Goal: Transaction & Acquisition: Purchase product/service

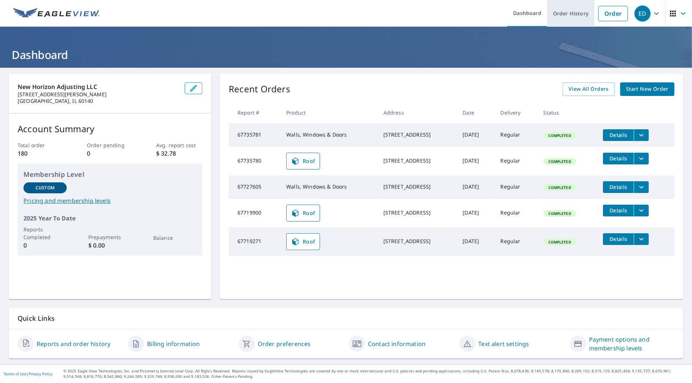
click at [569, 12] on link "Order History" at bounding box center [570, 13] width 47 height 27
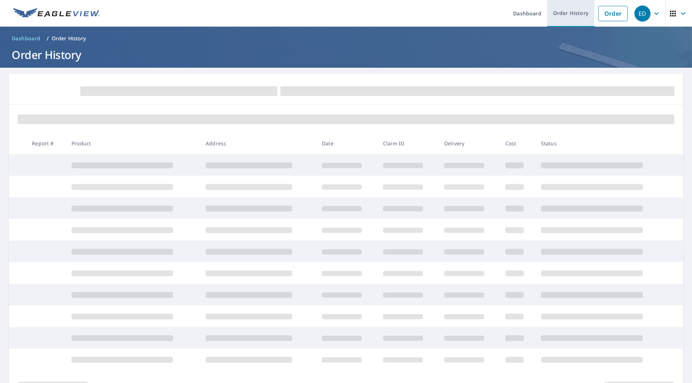
click at [552, 17] on link "Order History" at bounding box center [570, 13] width 47 height 27
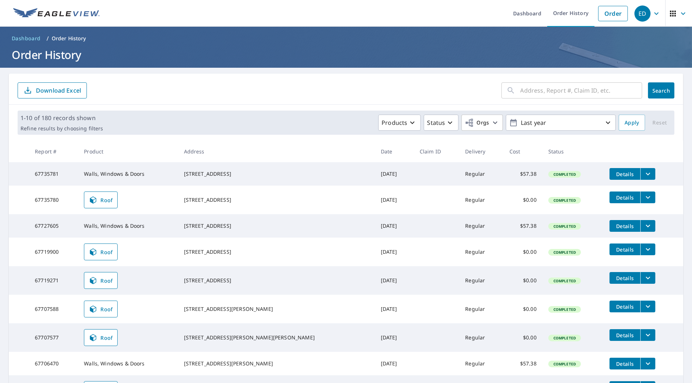
click at [581, 91] on input "text" at bounding box center [582, 90] width 122 height 21
type input "503"
click at [654, 90] on span "Search" at bounding box center [661, 90] width 15 height 7
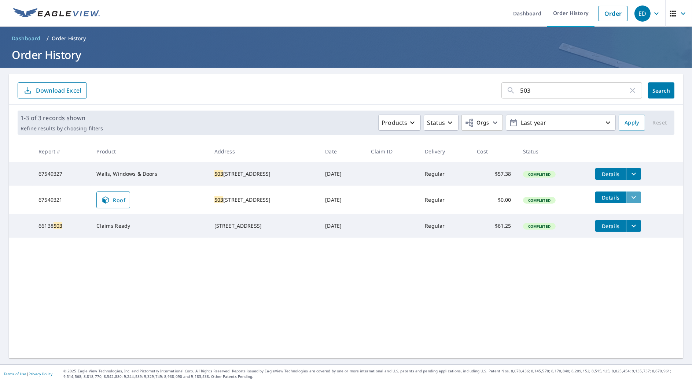
click at [629, 199] on icon "filesDropdownBtn-67549321" at bounding box center [633, 197] width 9 height 9
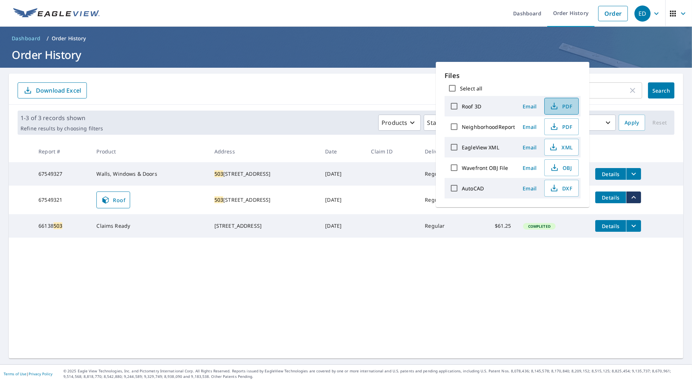
click at [557, 103] on icon "button" at bounding box center [554, 106] width 9 height 9
click at [629, 178] on icon "filesDropdownBtn-67549327" at bounding box center [633, 174] width 9 height 9
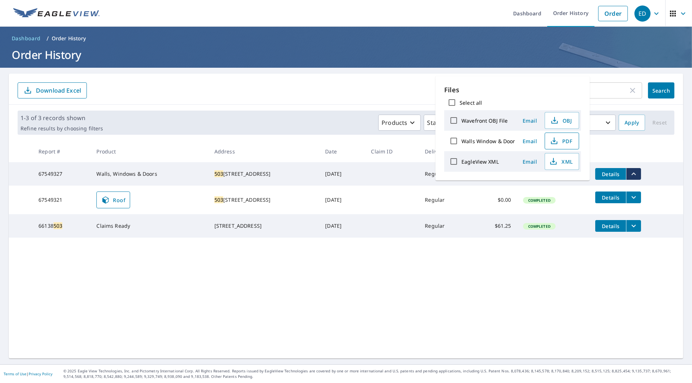
click at [565, 140] on span "PDF" at bounding box center [561, 141] width 23 height 9
click at [275, 92] on form "503 ​ Search Download Excel" at bounding box center [346, 90] width 657 height 16
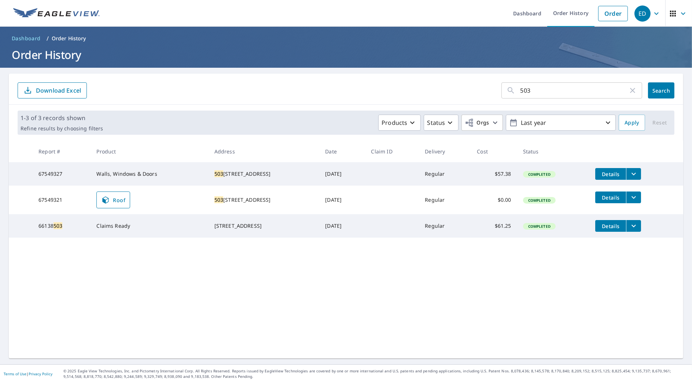
click at [633, 201] on icon "filesDropdownBtn-67549321" at bounding box center [633, 197] width 9 height 9
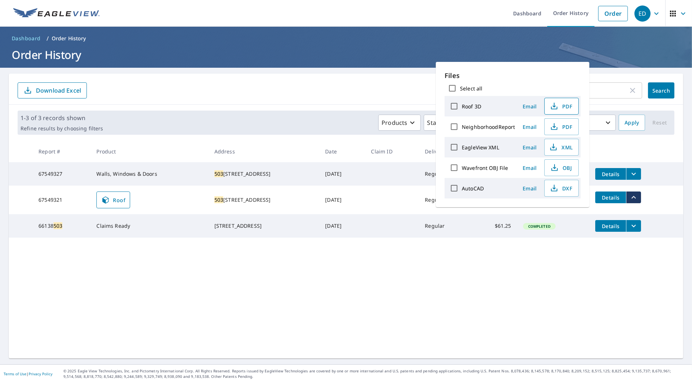
click at [550, 108] on icon "button" at bounding box center [554, 106] width 9 height 9
click at [321, 60] on h1 "Order History" at bounding box center [346, 54] width 675 height 15
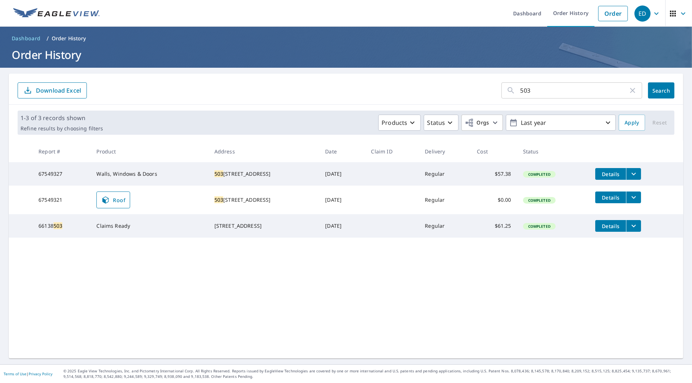
drag, startPoint x: 563, startPoint y: 82, endPoint x: 563, endPoint y: 88, distance: 5.9
click at [563, 82] on input "503" at bounding box center [575, 90] width 108 height 21
click at [563, 88] on input "503" at bounding box center [575, 90] width 108 height 21
type input "211"
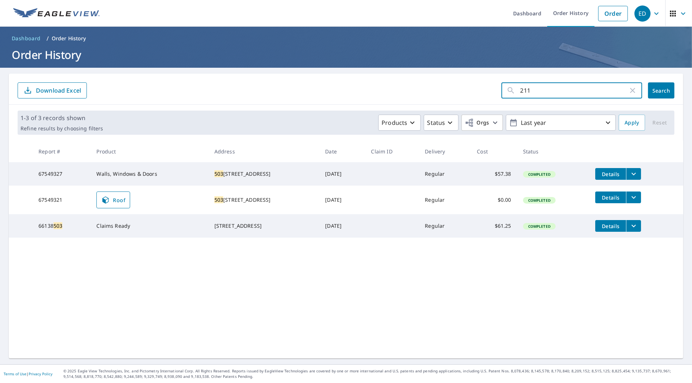
click button "Search" at bounding box center [661, 90] width 26 height 16
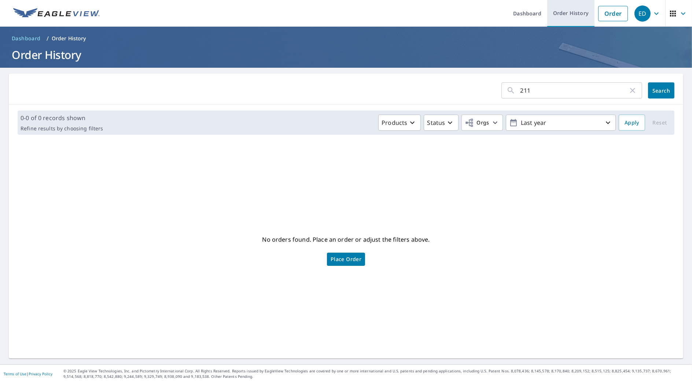
click at [587, 16] on link "Order History" at bounding box center [570, 13] width 47 height 27
click at [602, 16] on link "Order" at bounding box center [613, 13] width 30 height 15
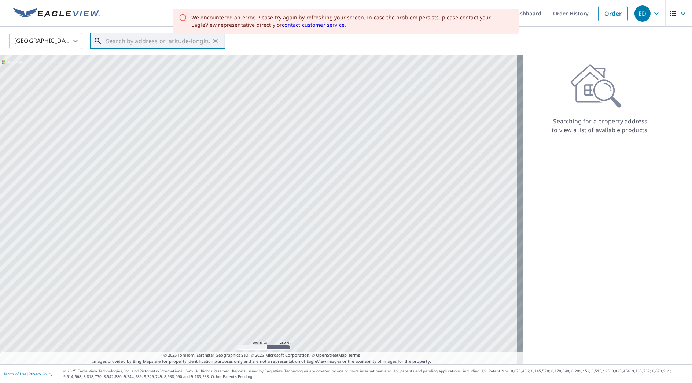
click at [148, 42] on input "text" at bounding box center [158, 41] width 104 height 21
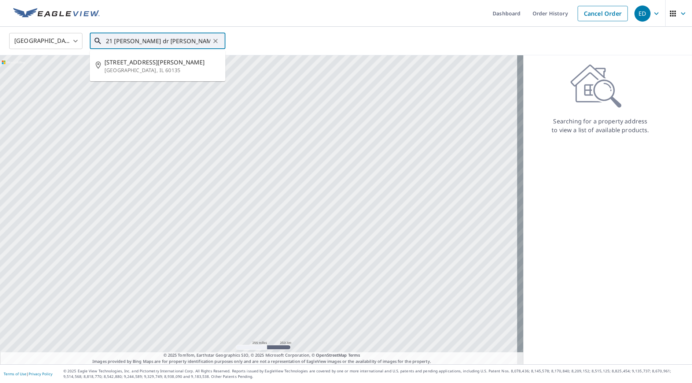
click at [115, 37] on input "21 [PERSON_NAME] dr [PERSON_NAME]" at bounding box center [158, 41] width 104 height 21
click at [151, 66] on span "[STREET_ADDRESS][PERSON_NAME]" at bounding box center [161, 62] width 115 height 9
type input "[STREET_ADDRESS][PERSON_NAME][PERSON_NAME]"
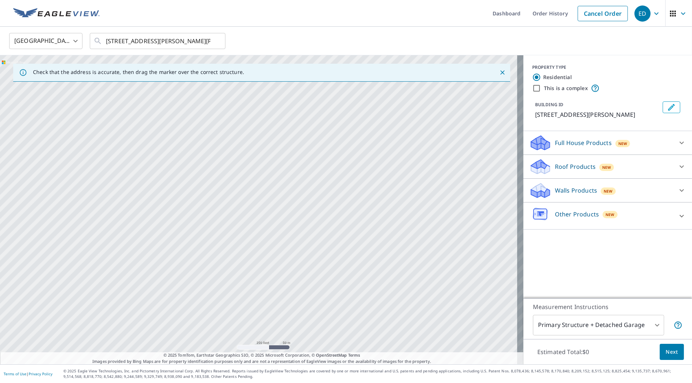
click at [571, 170] on p "Roof Products" at bounding box center [575, 166] width 41 height 9
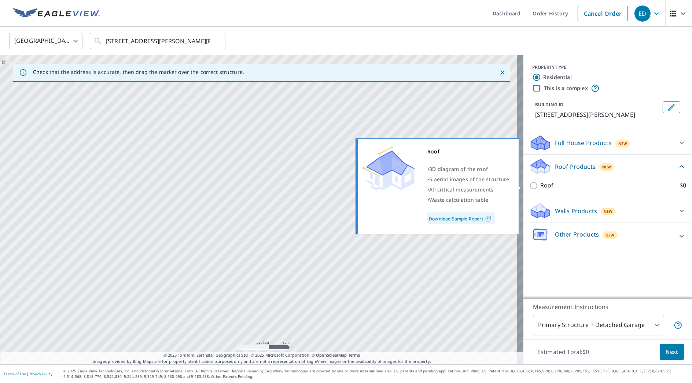
click at [545, 187] on p "Roof" at bounding box center [547, 185] width 14 height 9
click at [540, 187] on input "Roof $0" at bounding box center [534, 185] width 11 height 9
checkbox input "true"
type input "3"
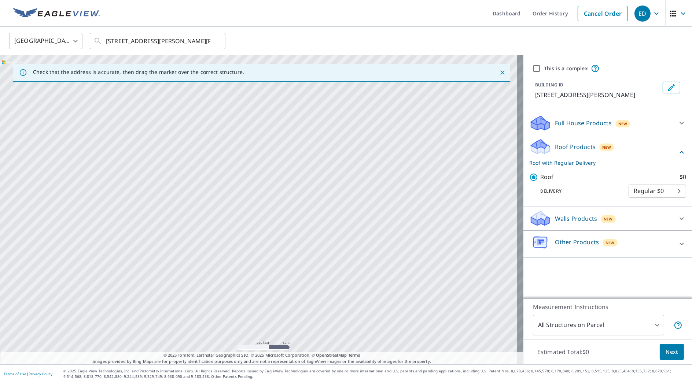
click at [670, 357] on button "Next" at bounding box center [672, 352] width 24 height 16
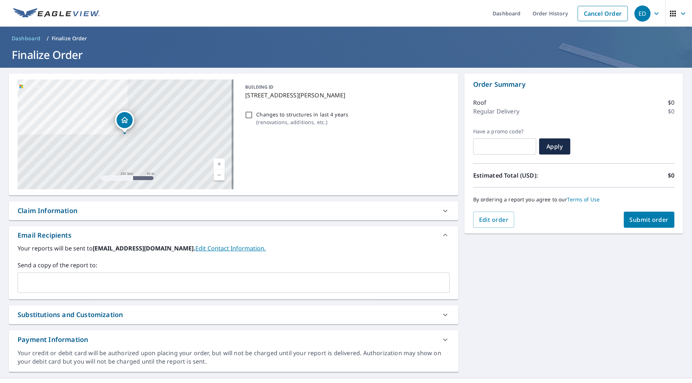
scroll to position [12, 0]
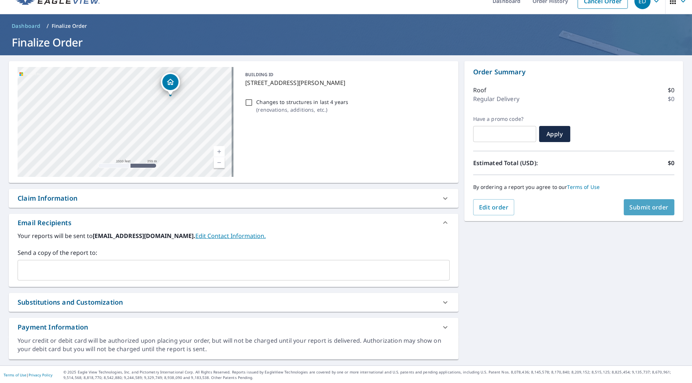
click at [633, 205] on span "Submit order" at bounding box center [649, 207] width 39 height 8
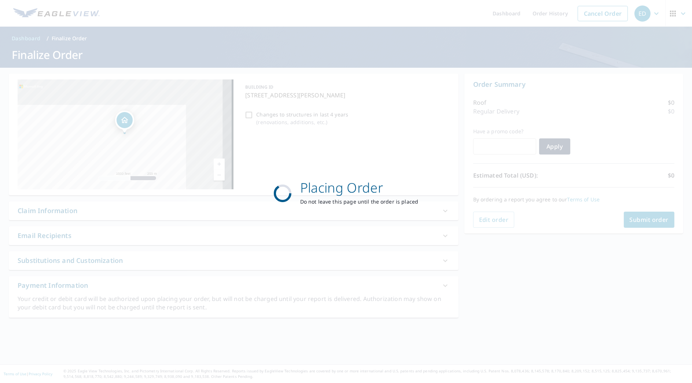
scroll to position [0, 0]
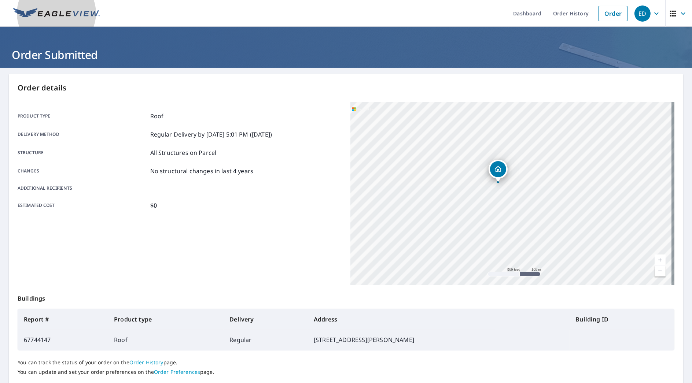
click at [63, 6] on link at bounding box center [56, 13] width 95 height 27
